Goal: Participate in discussion: Engage in conversation with other users on a specific topic

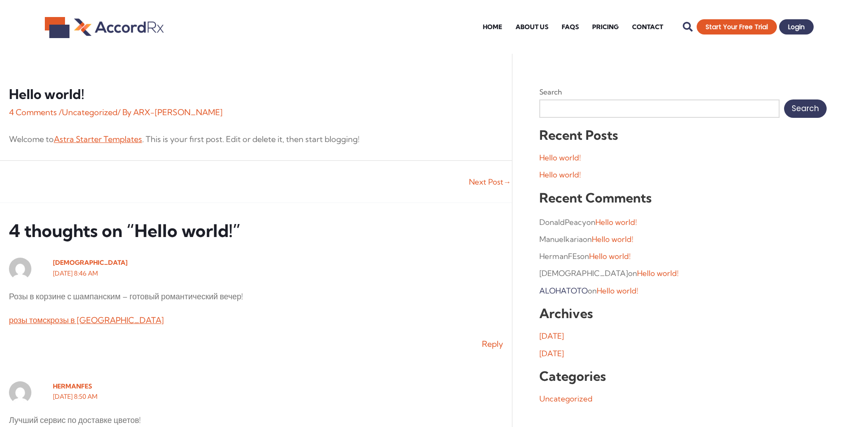
scroll to position [45, 0]
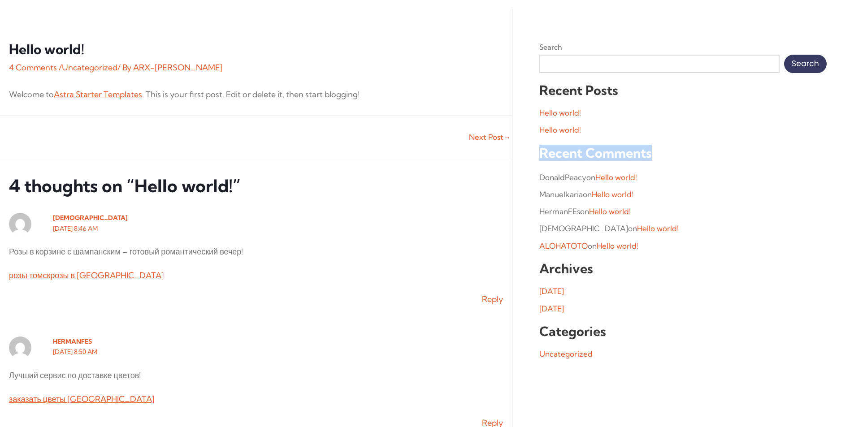
drag, startPoint x: 660, startPoint y: 150, endPoint x: 537, endPoint y: 157, distance: 123.0
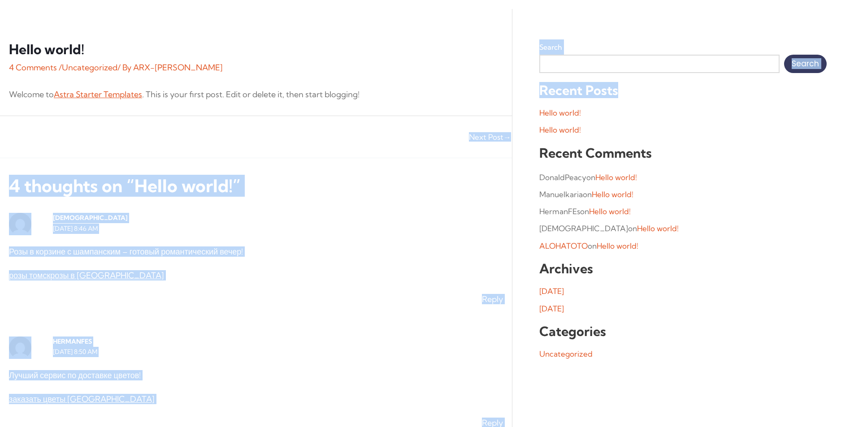
drag, startPoint x: 616, startPoint y: 88, endPoint x: 510, endPoint y: 94, distance: 106.4
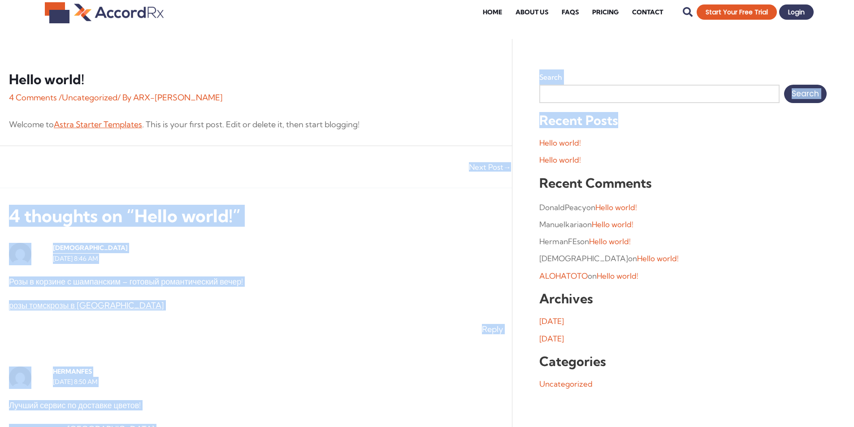
scroll to position [0, 0]
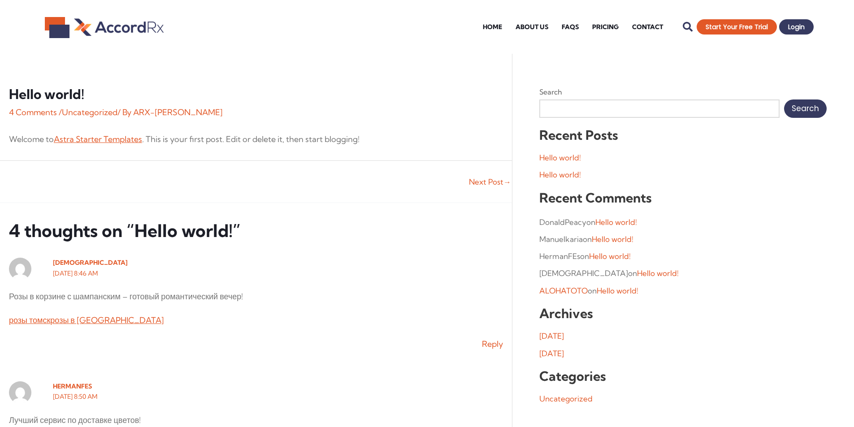
click at [440, 89] on h1 "Hello world!" at bounding box center [256, 94] width 494 height 16
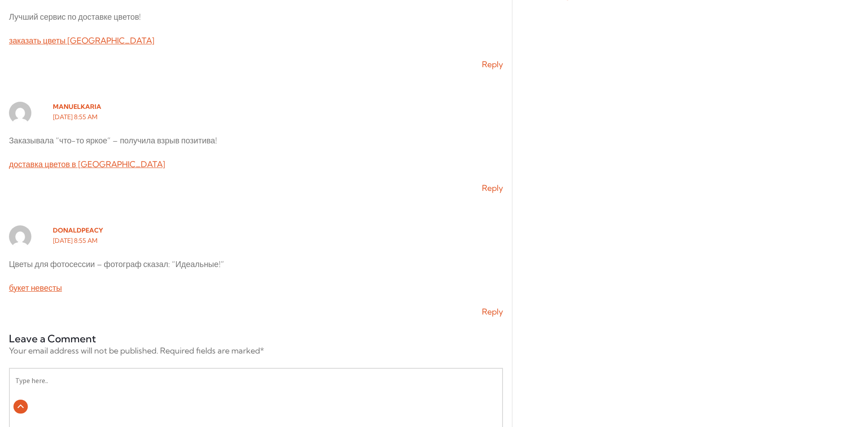
scroll to position [628, 0]
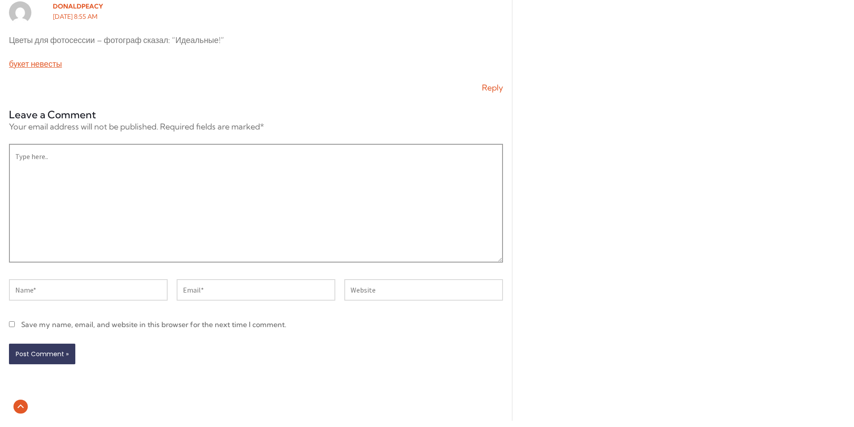
click at [97, 199] on textarea "Type here.." at bounding box center [256, 203] width 494 height 119
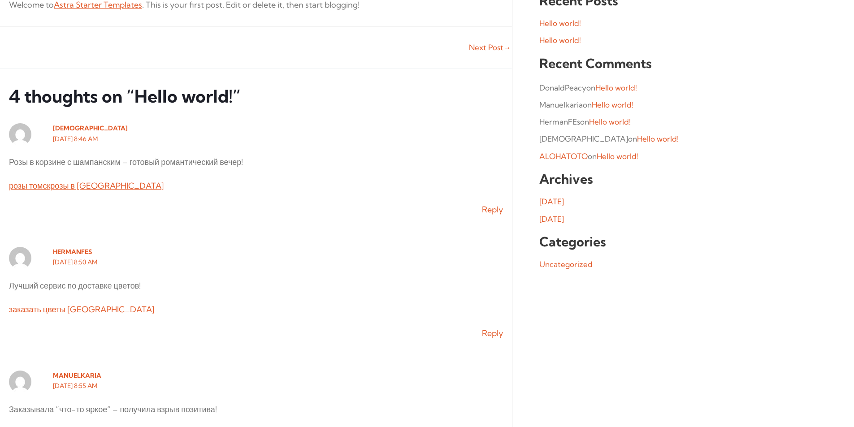
scroll to position [0, 0]
